Goal: Find specific page/section

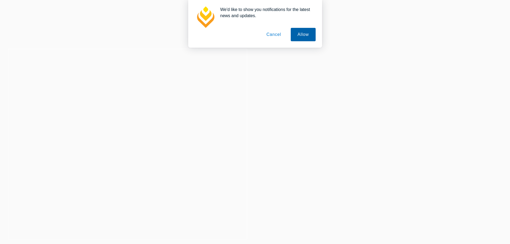
click at [303, 33] on button "Allow" at bounding box center [303, 34] width 25 height 13
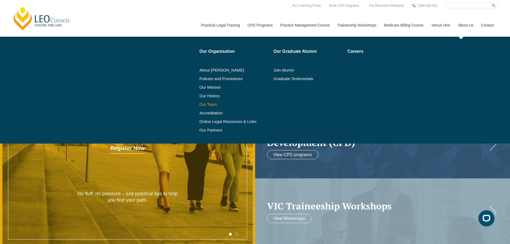
click at [208, 104] on link "Our Team" at bounding box center [235, 104] width 70 height 4
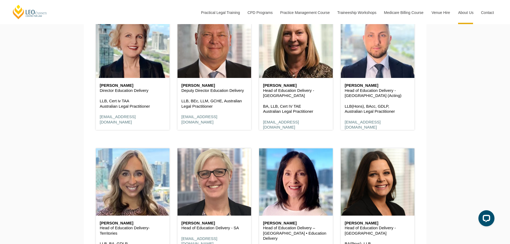
scroll to position [496, 0]
